Goal: Task Accomplishment & Management: Manage account settings

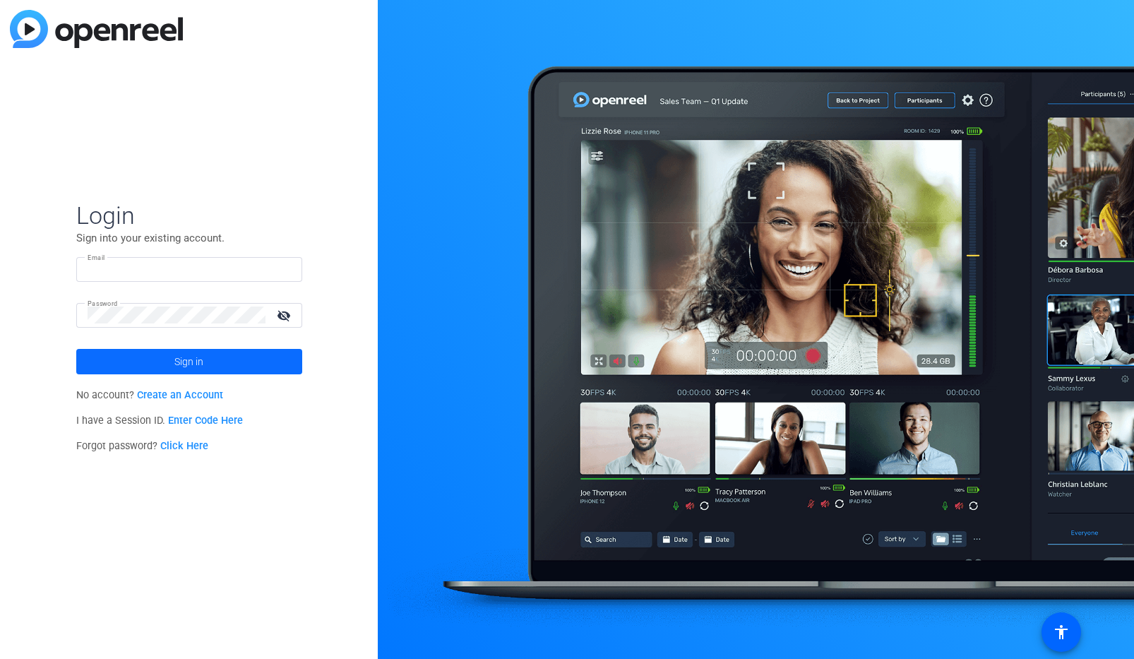
type input "[EMAIL_ADDRESS][PERSON_NAME][DOMAIN_NAME]"
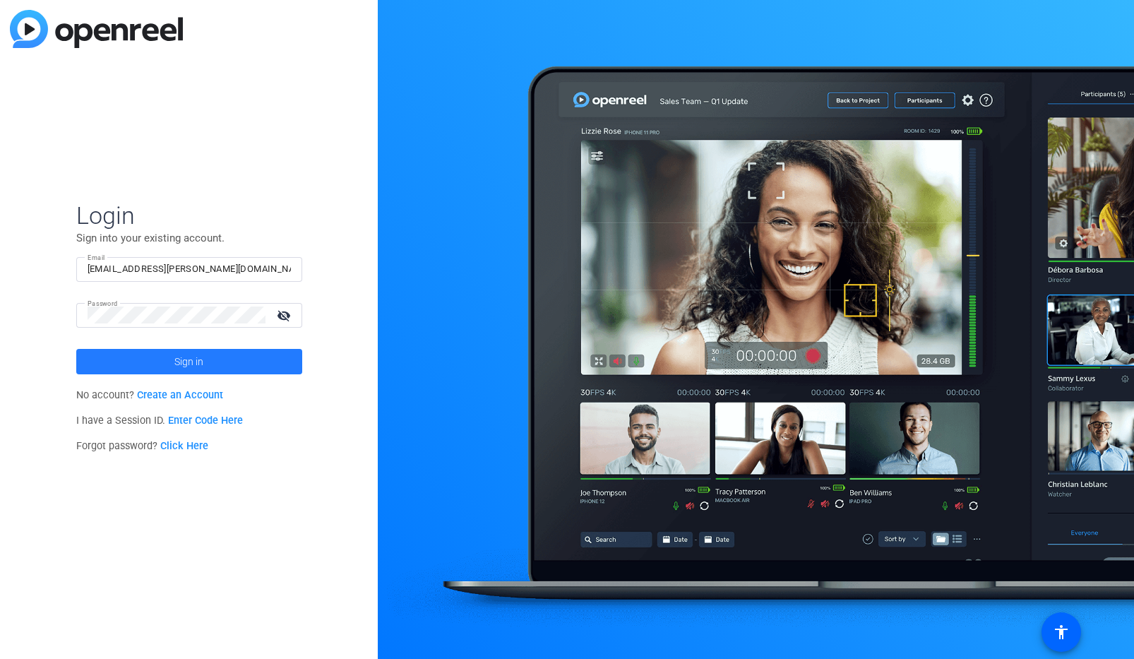
click at [189, 367] on span "Sign in" at bounding box center [188, 361] width 29 height 35
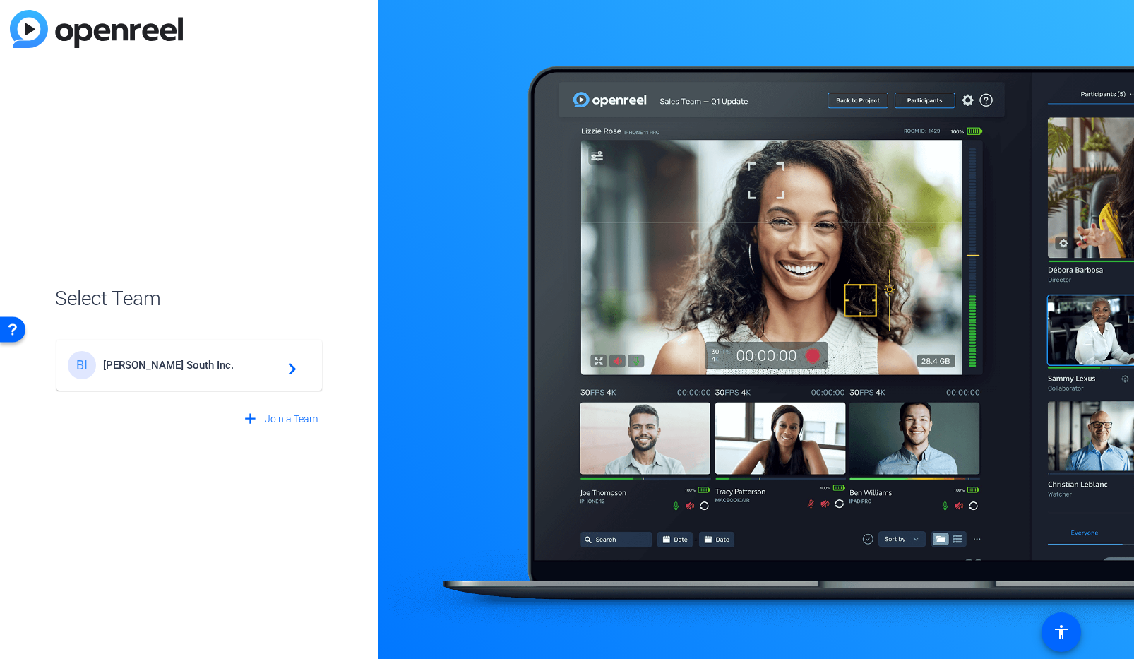
click at [188, 367] on span "[PERSON_NAME] South Inc." at bounding box center [191, 365] width 177 height 13
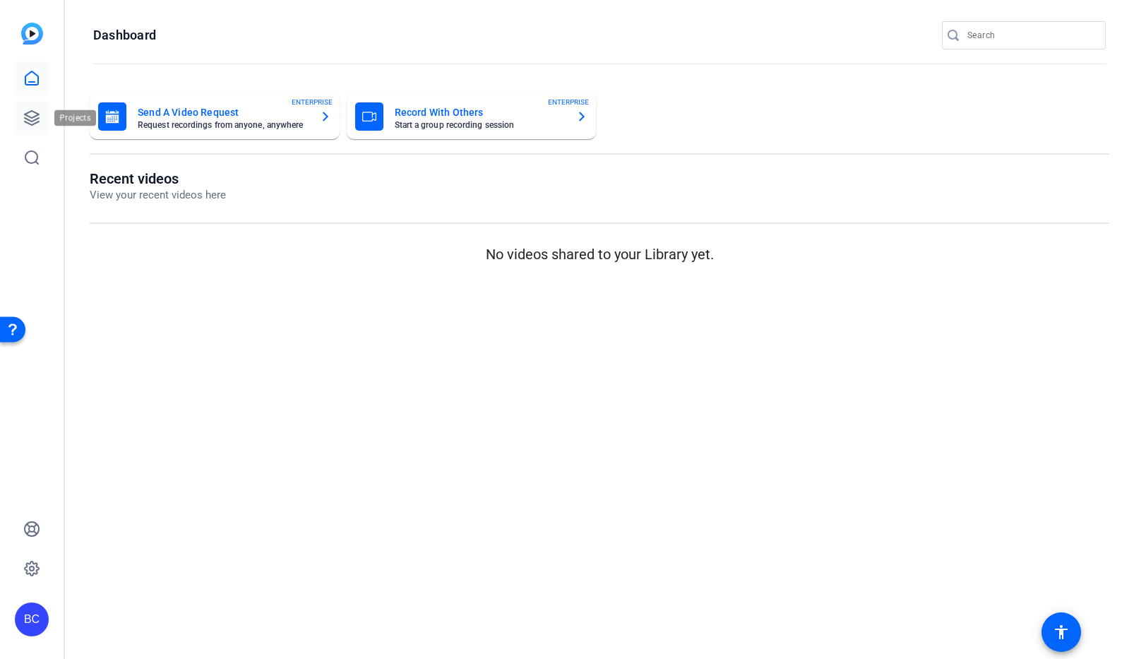
click at [32, 119] on icon at bounding box center [31, 117] width 17 height 17
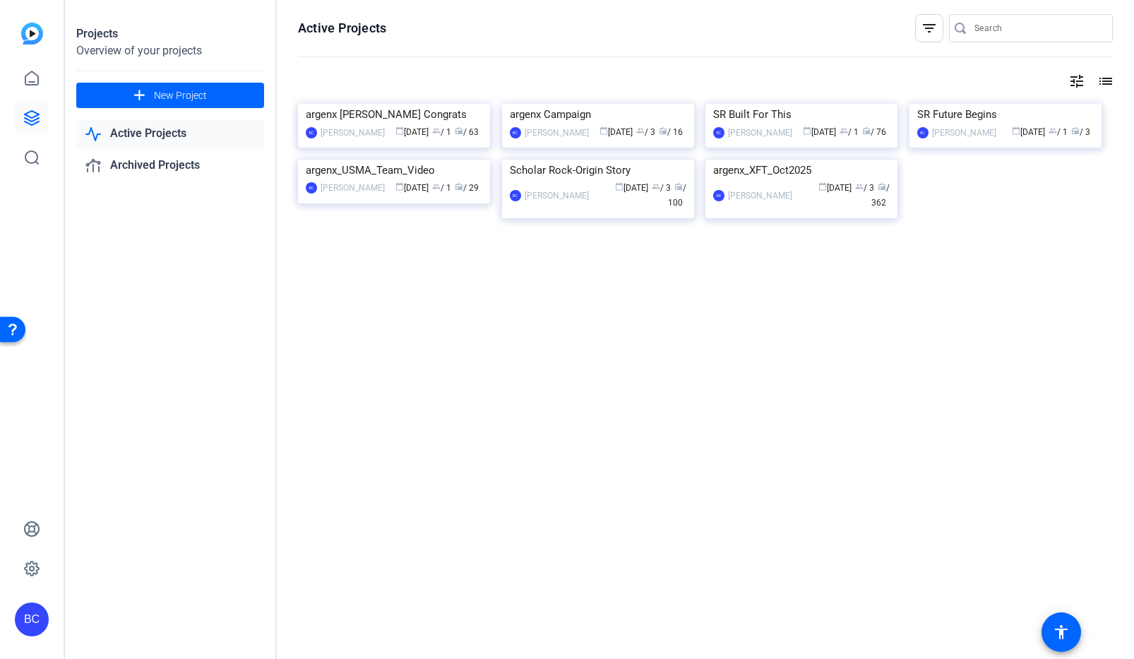
click at [957, 125] on div "SR Future Begins" at bounding box center [1006, 114] width 177 height 21
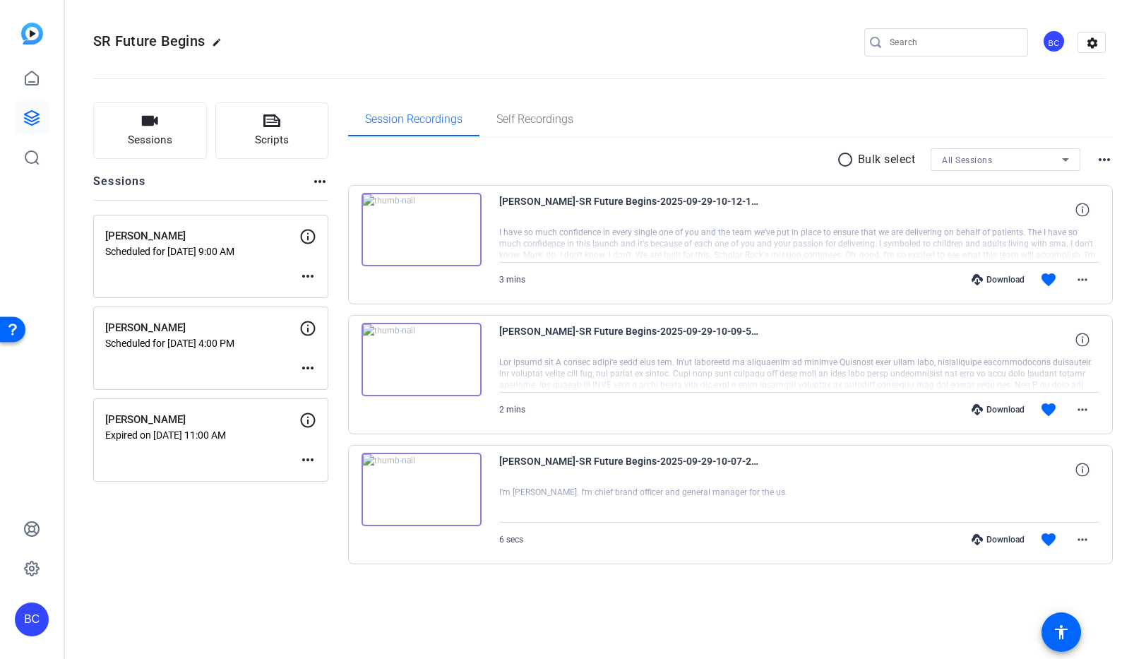
click at [311, 278] on mat-icon "more_horiz" at bounding box center [307, 276] width 17 height 17
click at [327, 289] on span "Edit Session" at bounding box center [343, 297] width 64 height 17
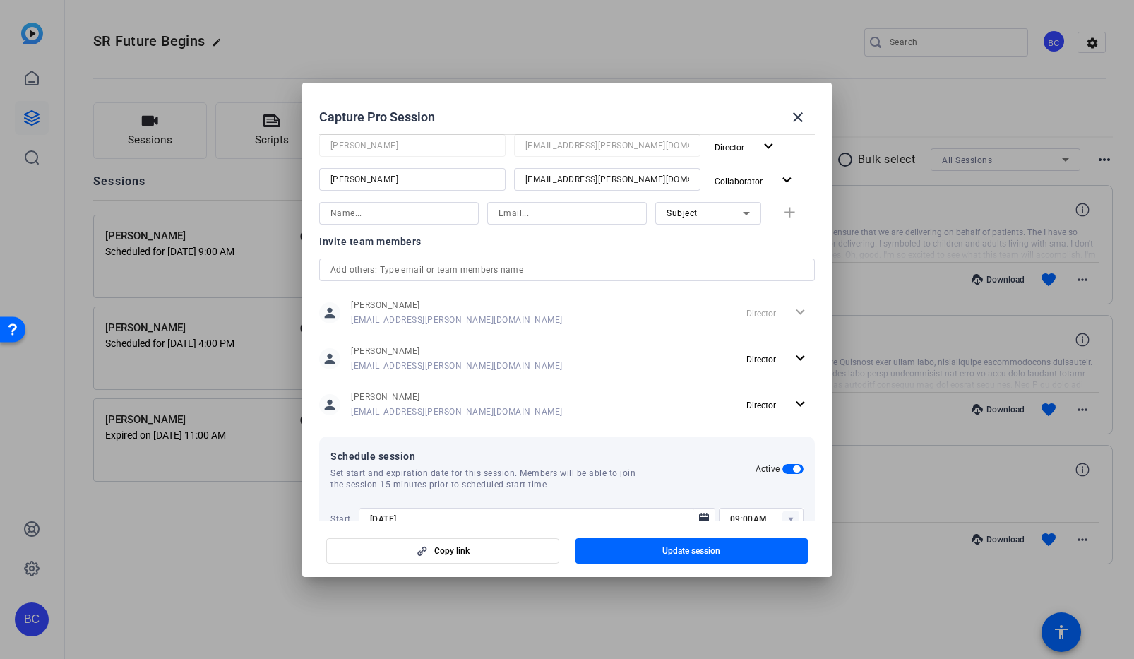
scroll to position [305, 0]
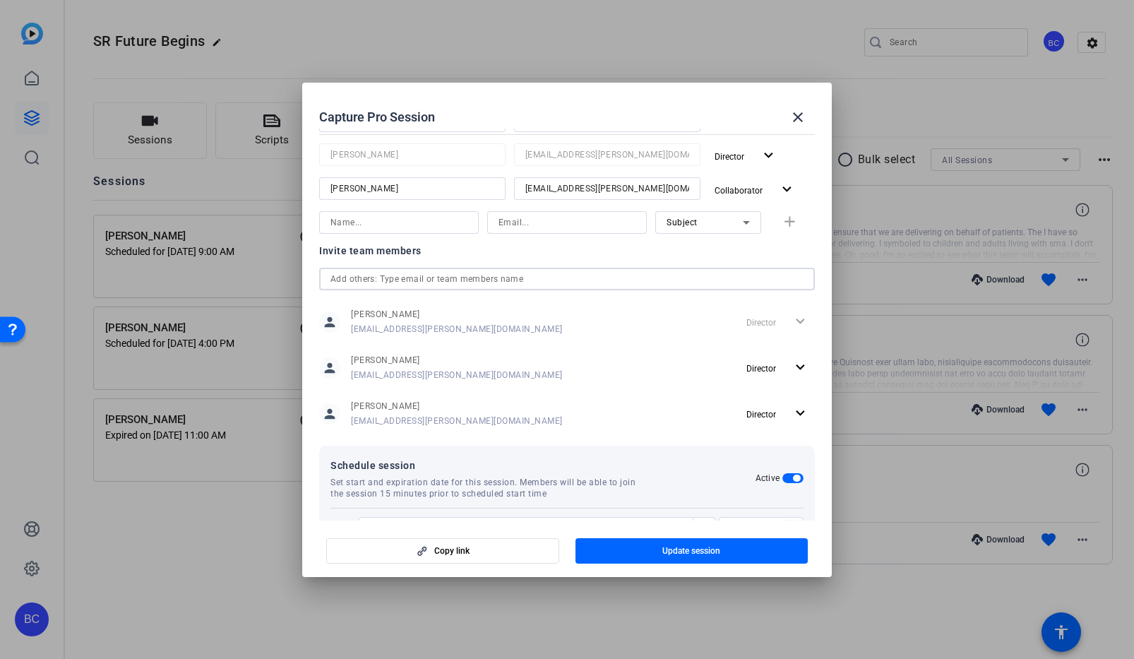
click at [380, 283] on input "text" at bounding box center [567, 279] width 473 height 17
type input "m"
drag, startPoint x: 348, startPoint y: 280, endPoint x: 324, endPoint y: 280, distance: 24.7
click at [324, 280] on div "m" at bounding box center [567, 279] width 496 height 23
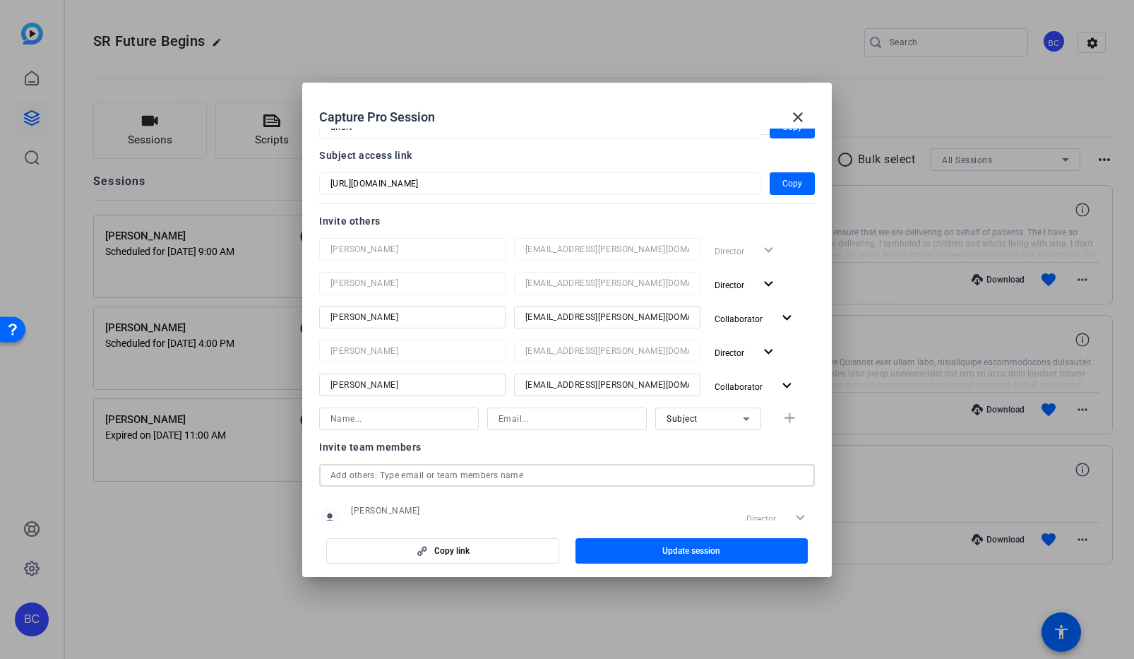
scroll to position [106, 0]
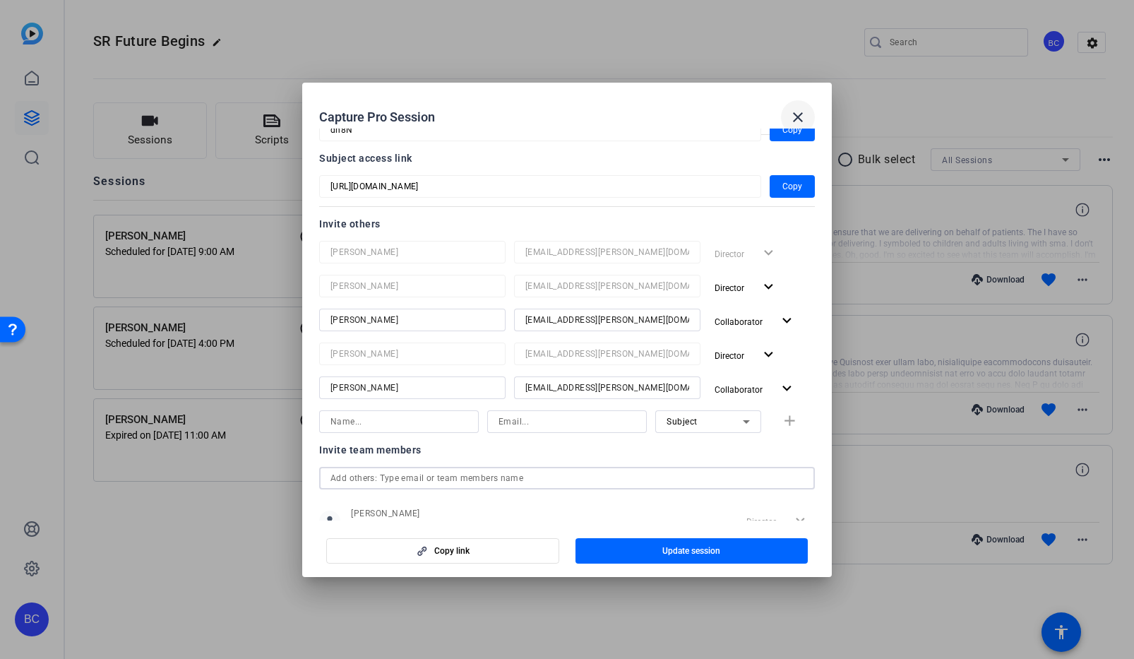
click at [798, 112] on mat-icon "close" at bounding box center [798, 117] width 17 height 17
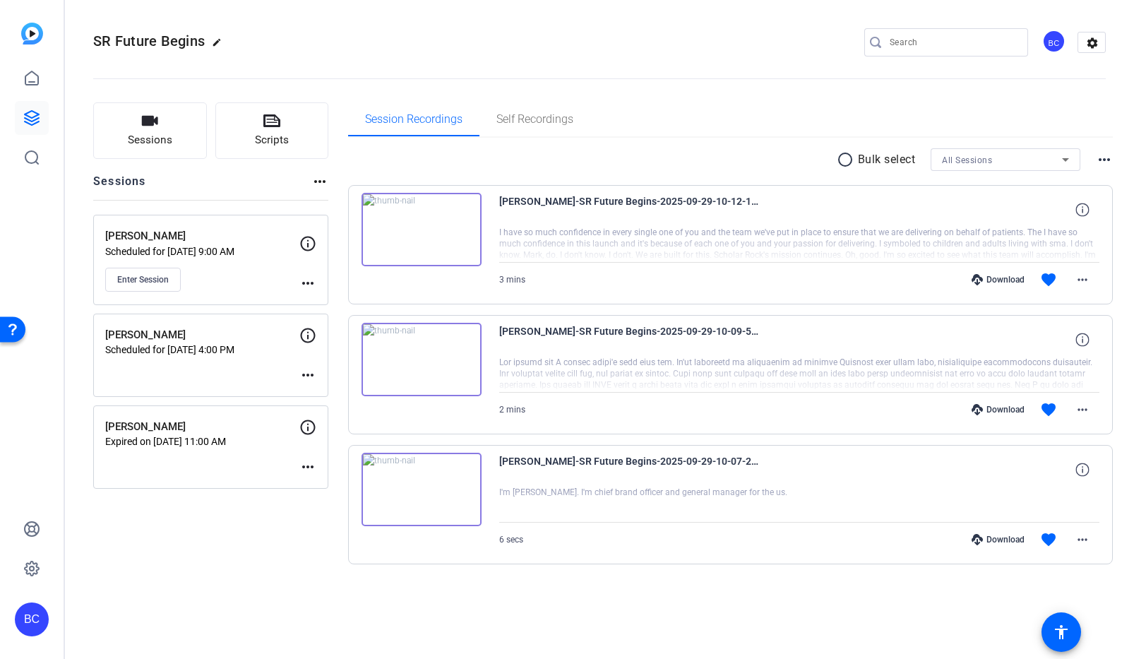
click at [24, 618] on div "BC" at bounding box center [32, 620] width 34 height 34
click at [186, 600] on mat-icon "logout" at bounding box center [187, 598] width 17 height 17
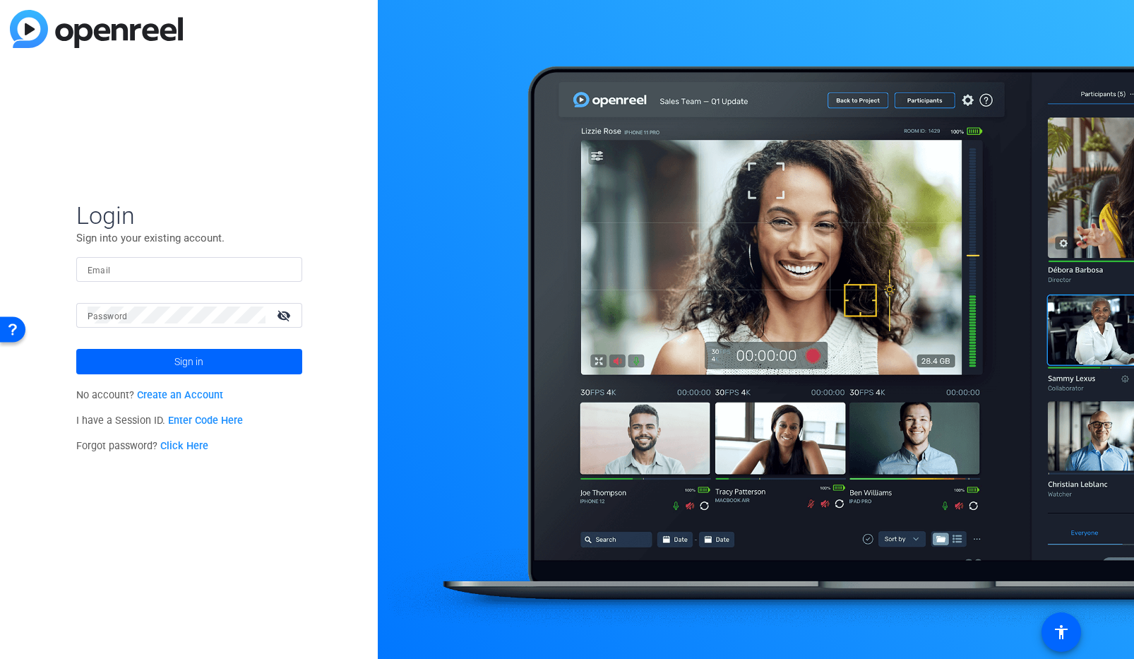
type input "[EMAIL_ADDRESS][PERSON_NAME][DOMAIN_NAME]"
